Goal: Information Seeking & Learning: Learn about a topic

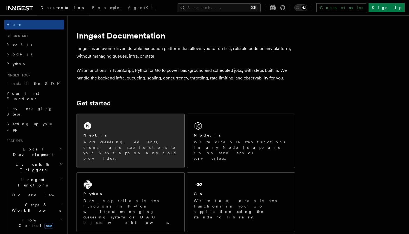
click at [143, 142] on p "Add queueing, events, crons, and step functions to your Next app on any cloud p…" at bounding box center [130, 150] width 94 height 22
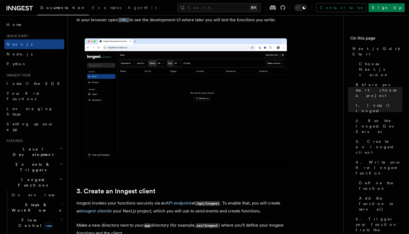
scroll to position [488, 0]
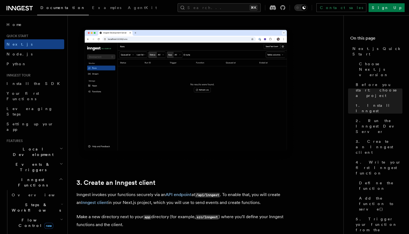
click at [26, 217] on span "Flow Control new" at bounding box center [35, 222] width 51 height 11
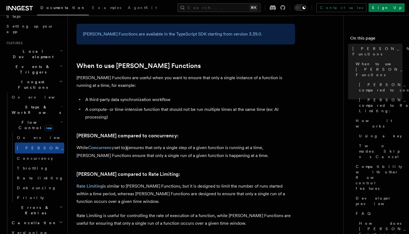
scroll to position [99, 0]
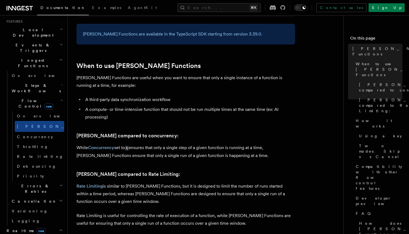
scroll to position [177, 0]
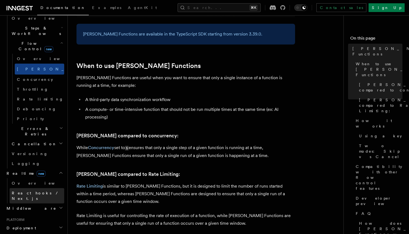
click at [27, 190] on span "React hooks / Next.js" at bounding box center [38, 195] width 52 height 11
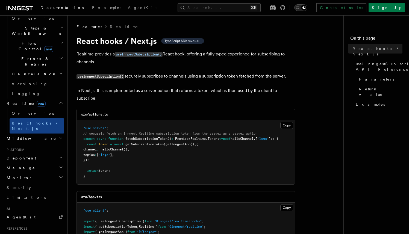
click at [300, 7] on icon "Toggle dark mode" at bounding box center [297, 7] width 5 height 5
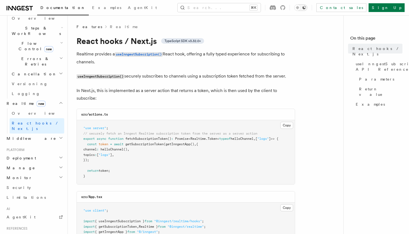
click at [306, 8] on icon "Toggle dark mode" at bounding box center [304, 8] width 4 height 4
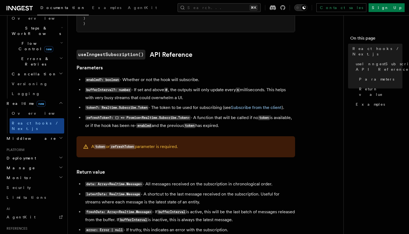
scroll to position [464, 0]
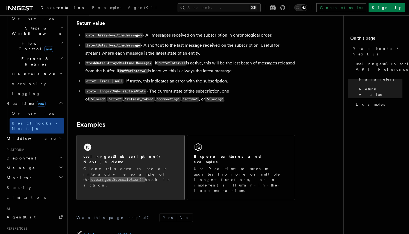
click at [158, 175] on div "useInngestSubscription() Next.js demo Clone this demo to see an interactive exa…" at bounding box center [131, 164] width 108 height 59
